Goal: Information Seeking & Learning: Learn about a topic

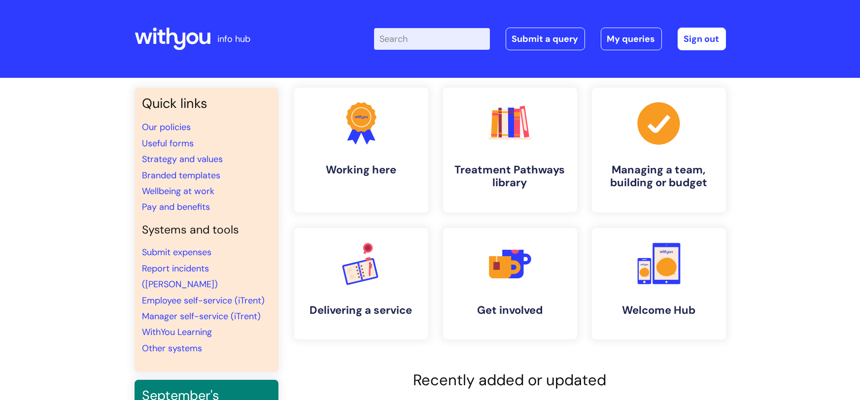
click at [406, 41] on input "Enter your search term here..." at bounding box center [432, 39] width 116 height 22
click at [402, 40] on input "Enter your search term here..." at bounding box center [432, 39] width 116 height 22
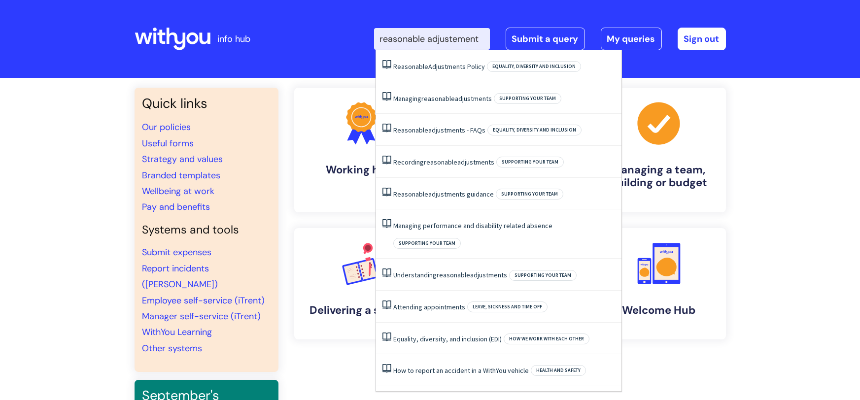
type input "reasonable adjustements"
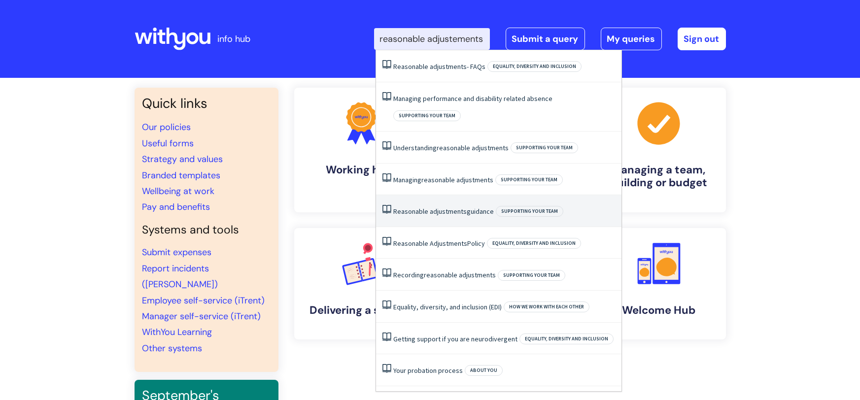
click at [469, 207] on link "Reasonable adjustments guidance" at bounding box center [443, 211] width 101 height 9
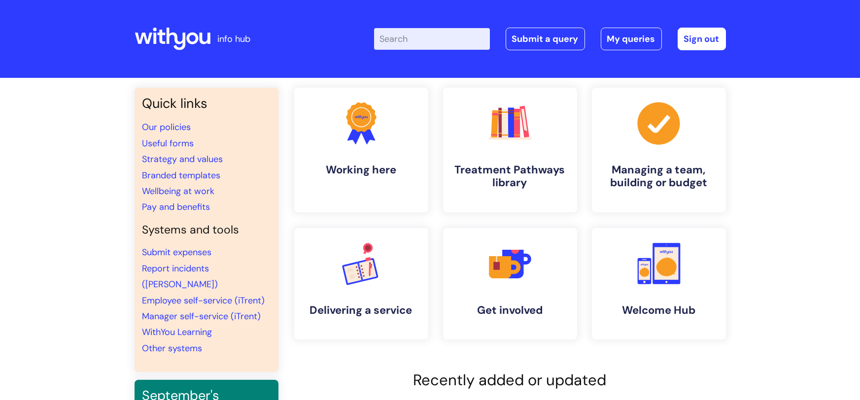
scroll to position [0, 0]
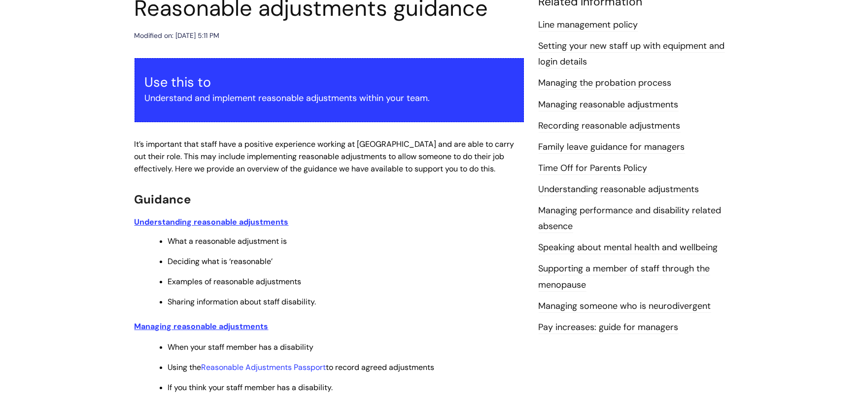
scroll to position [133, 0]
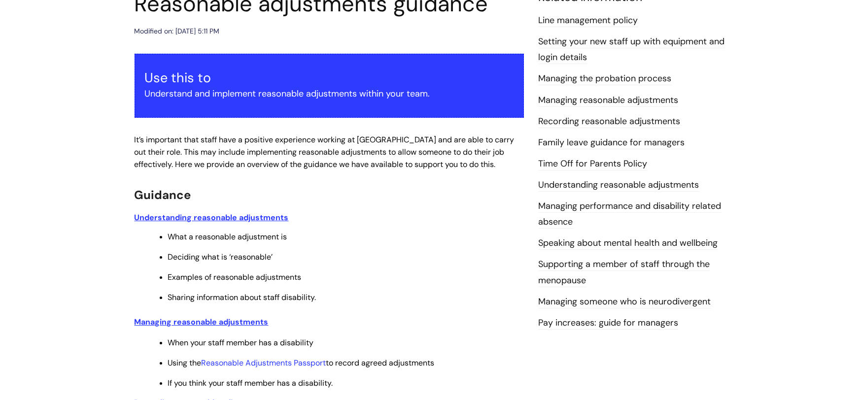
click at [604, 240] on link "Speaking about mental health and wellbeing" at bounding box center [628, 243] width 179 height 13
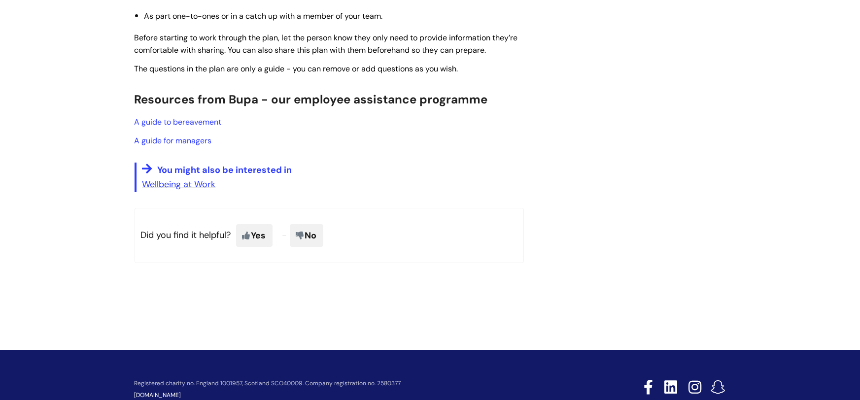
scroll to position [1191, 0]
